Goal: Task Accomplishment & Management: Complete application form

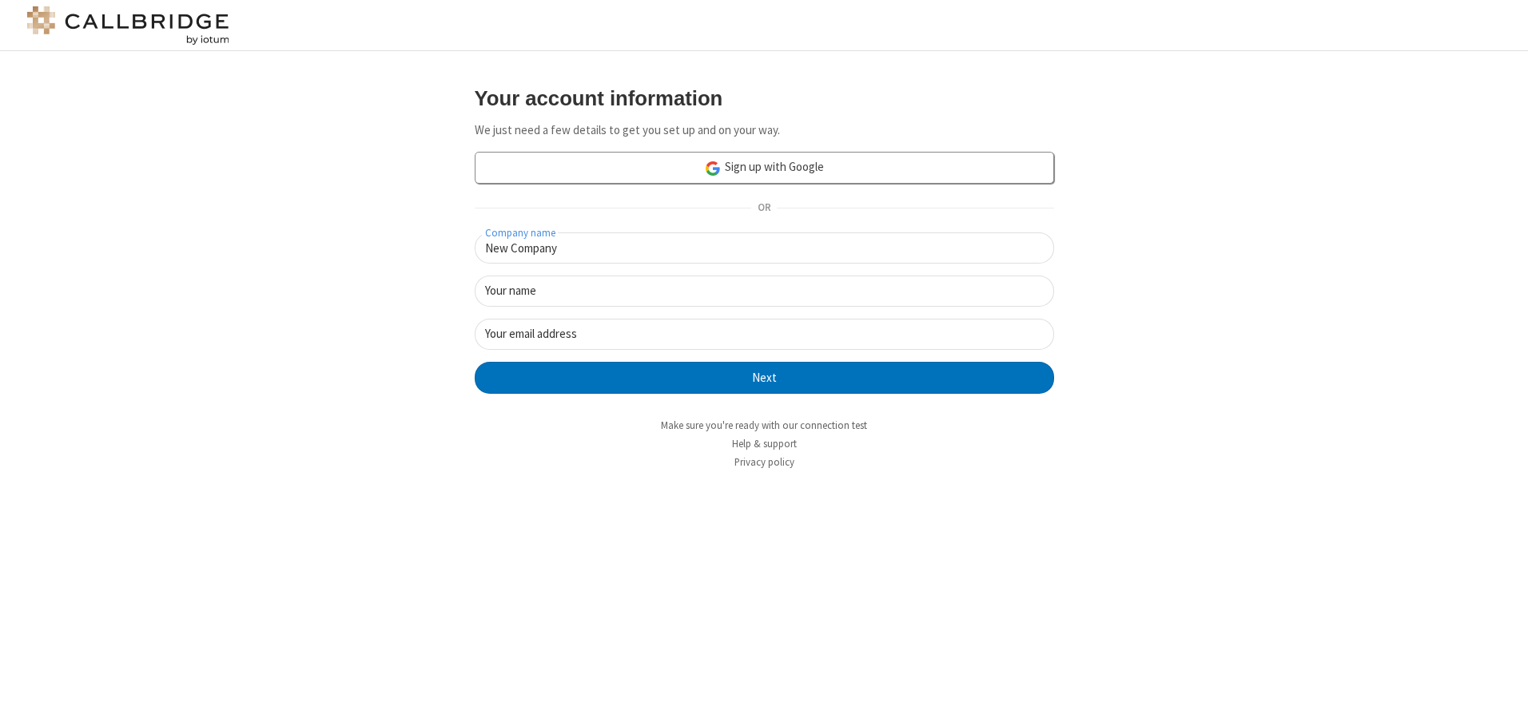
type input "New Company"
type input "New User"
type input "[EMAIL_ADDRESS]"
click button "Next" at bounding box center [764, 378] width 579 height 32
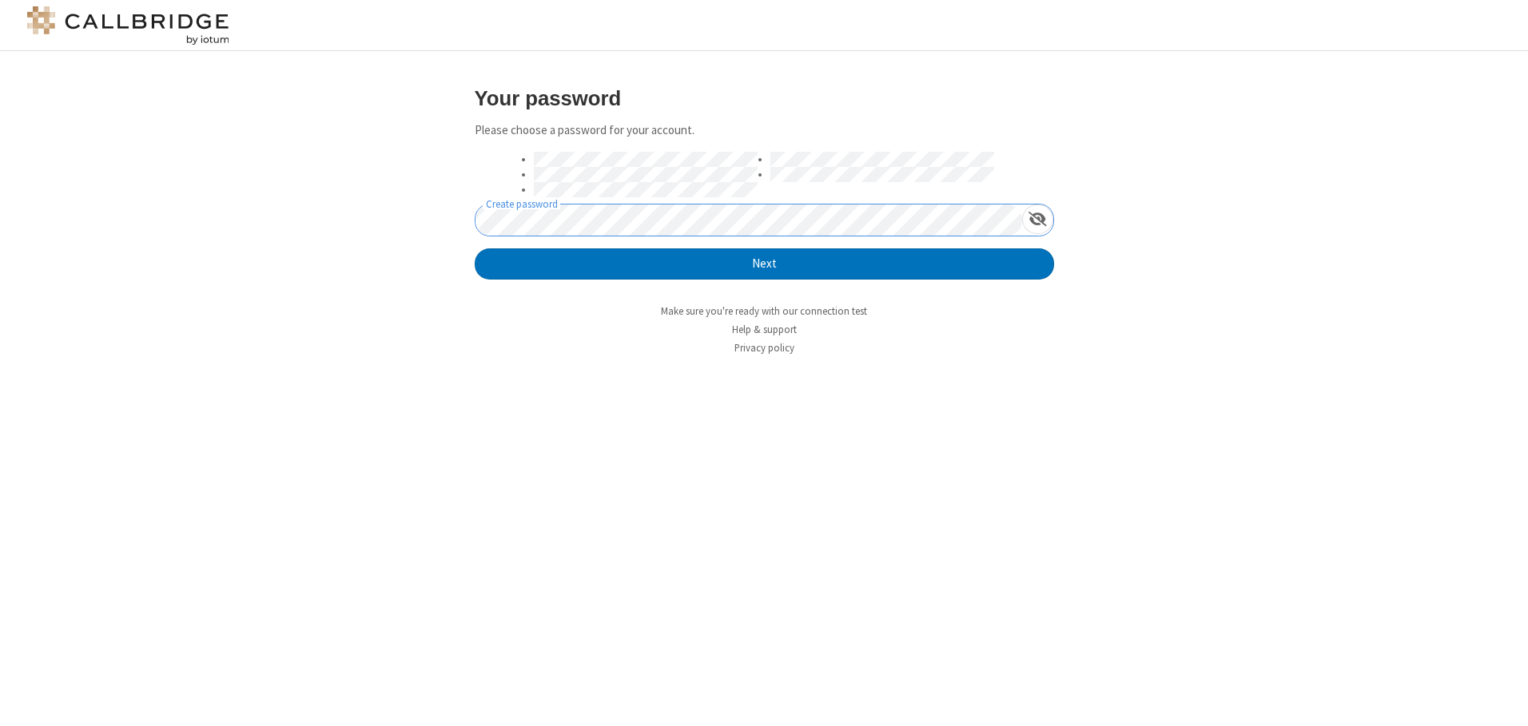
click button "Next" at bounding box center [764, 265] width 579 height 32
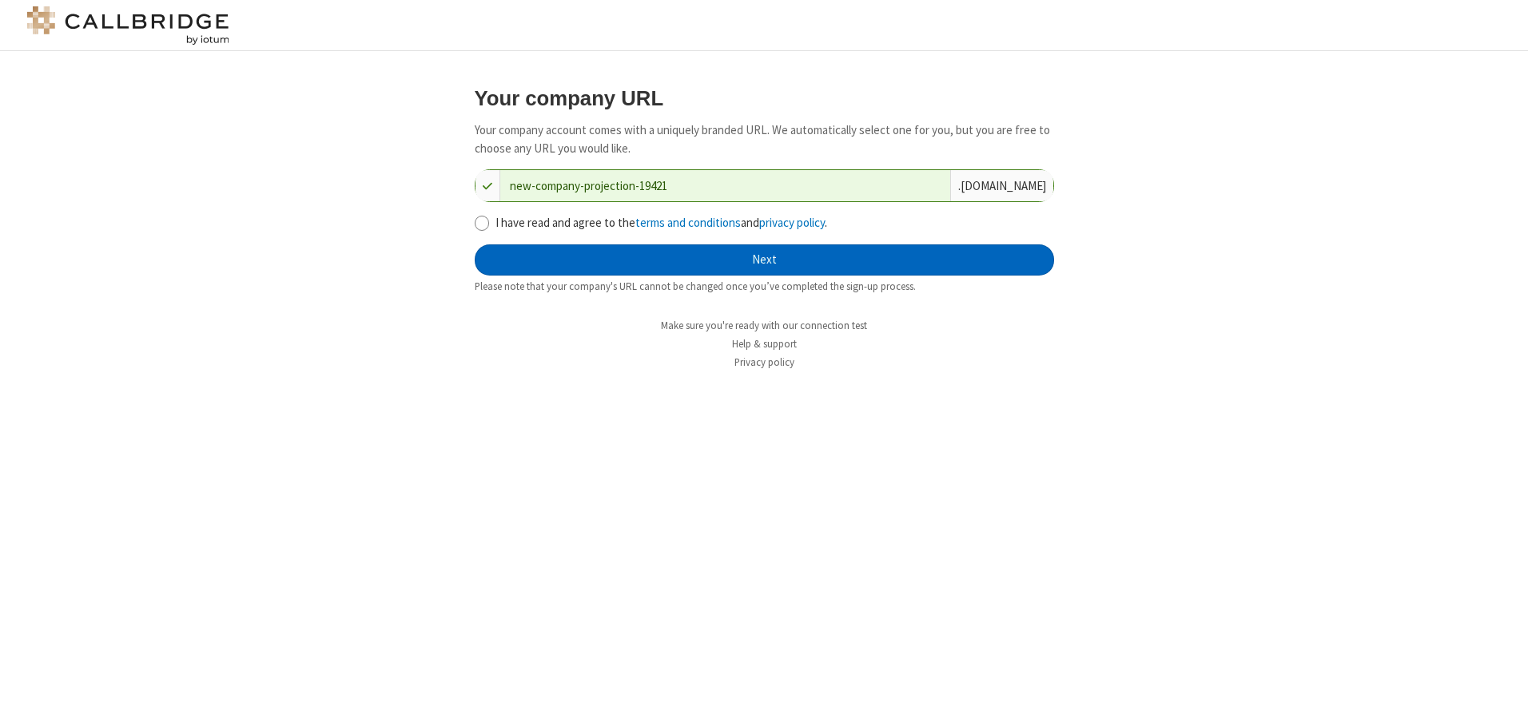
click at [764, 260] on button "Next" at bounding box center [764, 261] width 579 height 32
